Goal: Transaction & Acquisition: Purchase product/service

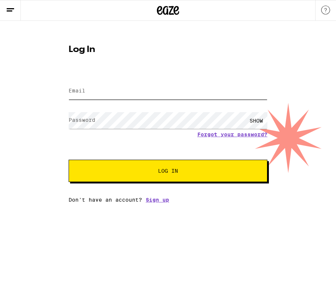
click at [163, 88] on input "Email" at bounding box center [168, 91] width 199 height 17
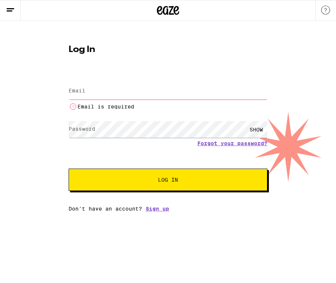
type input "[EMAIL_ADDRESS][DOMAIN_NAME]"
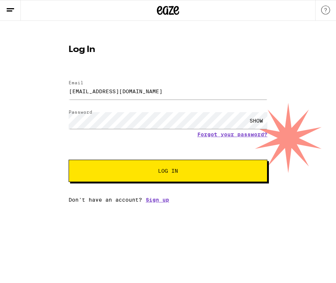
click at [164, 171] on span "Log In" at bounding box center [168, 170] width 20 height 5
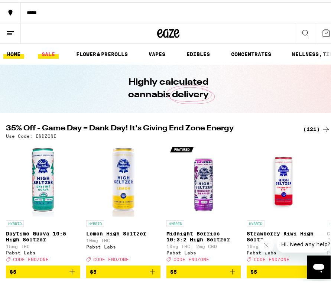
click at [43, 54] on link "SALE" at bounding box center [48, 52] width 21 height 9
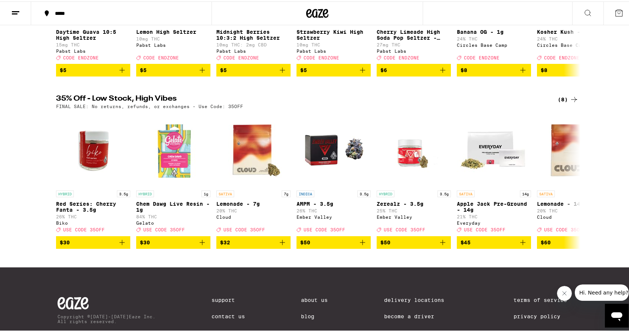
scroll to position [182, 0]
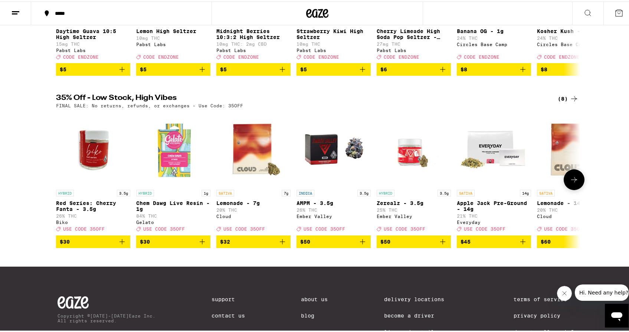
click at [336, 183] on icon at bounding box center [574, 178] width 9 height 9
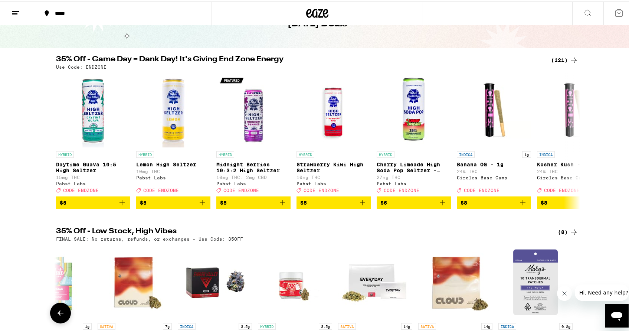
scroll to position [45, 0]
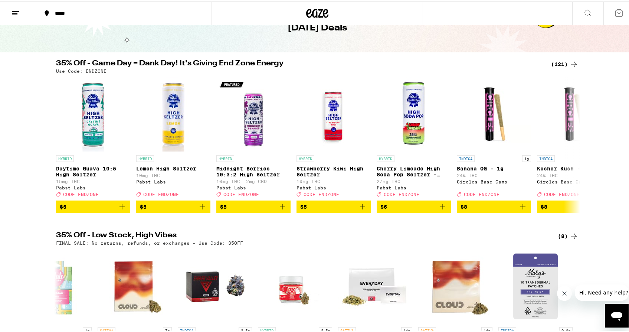
click at [336, 62] on div "(121)" at bounding box center [564, 62] width 27 height 9
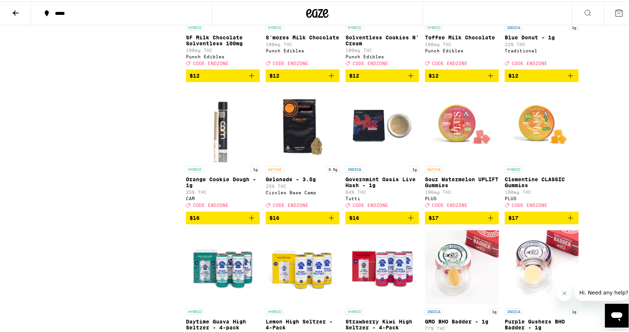
scroll to position [725, 0]
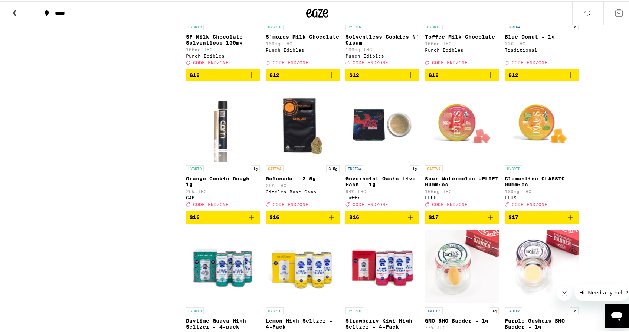
click at [336, 218] on icon "Add to bag" at bounding box center [490, 215] width 5 height 5
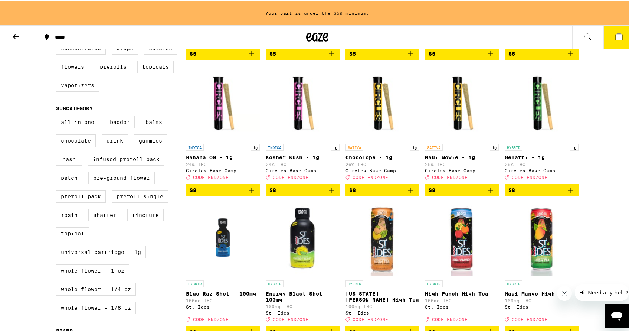
scroll to position [0, 0]
